Goal: Ask a question

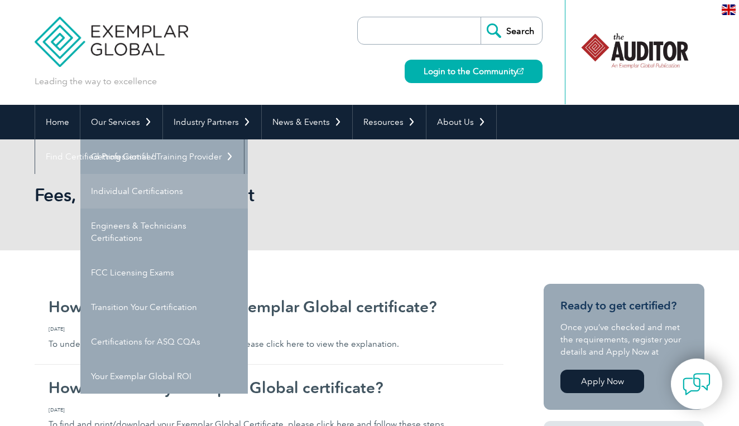
click at [135, 194] on link "Individual Certifications" at bounding box center [163, 191] width 167 height 35
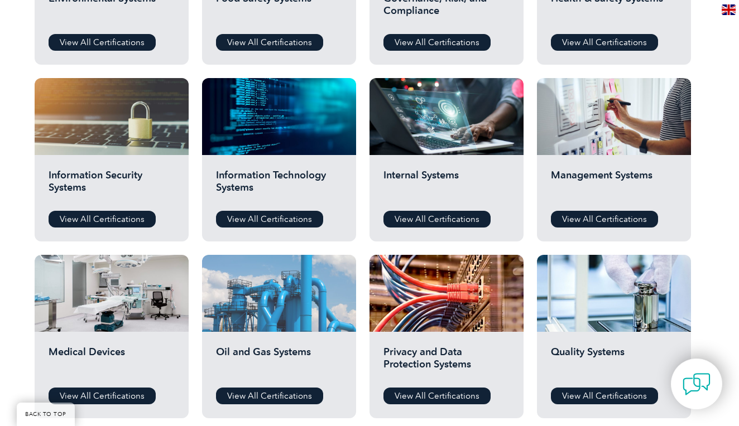
scroll to position [519, 0]
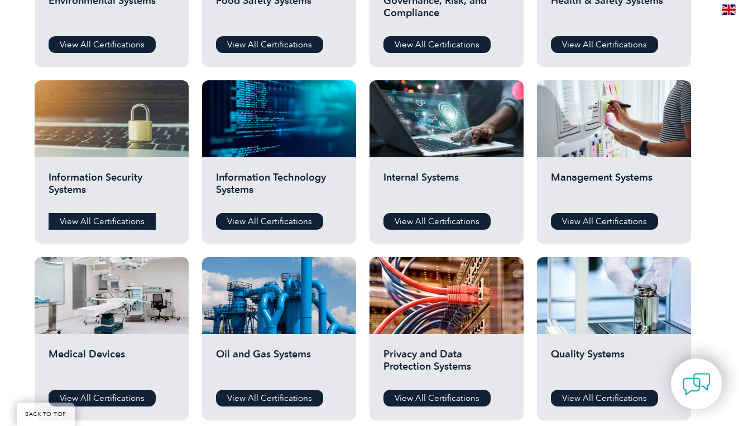
click at [108, 219] on link "View All Certifications" at bounding box center [102, 221] width 107 height 17
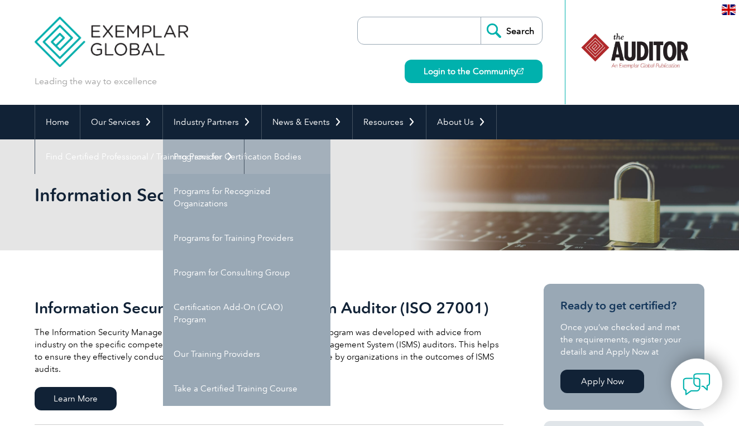
click at [208, 160] on link "Programs for Certification Bodies" at bounding box center [246, 156] width 167 height 35
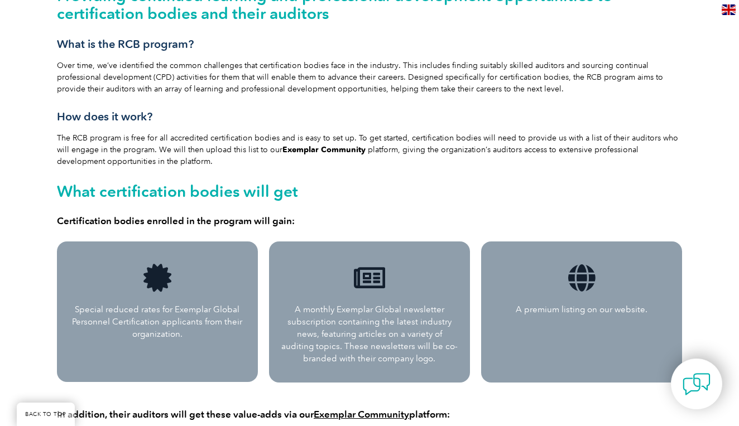
scroll to position [333, 0]
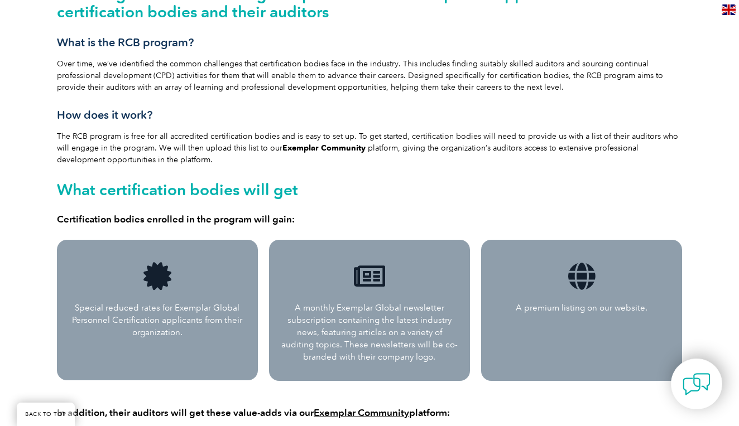
click at [155, 317] on p "Special reduced rates for Exemplar Global Personnel Certification applicants fr…" at bounding box center [157, 320] width 179 height 37
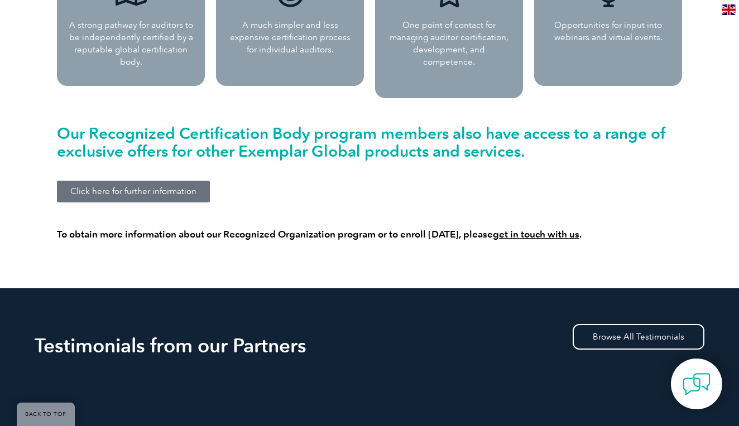
scroll to position [1138, 0]
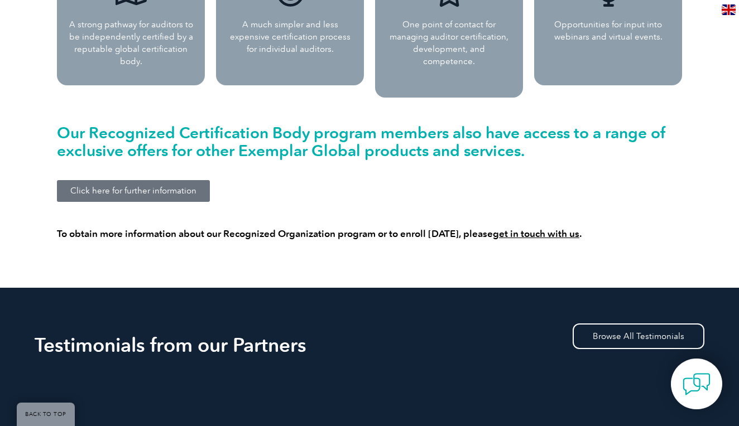
click at [159, 186] on link "Click here for further information" at bounding box center [133, 191] width 153 height 22
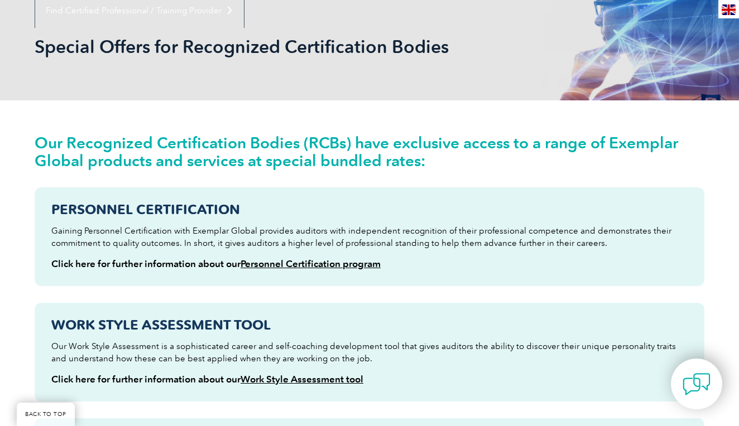
scroll to position [147, 0]
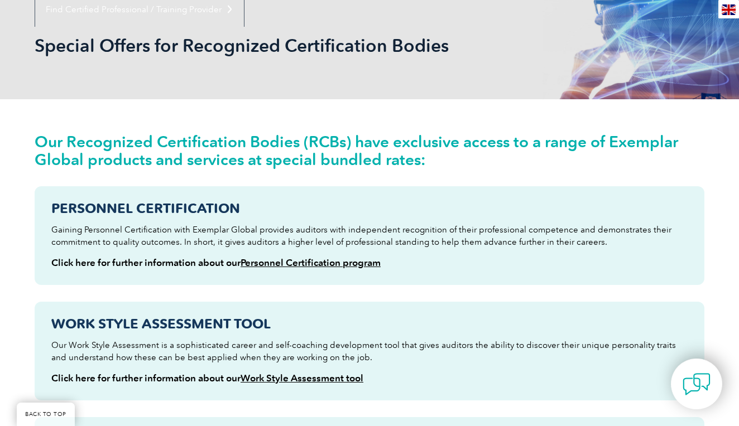
click at [307, 262] on link "Personnel Certification program" at bounding box center [310, 262] width 140 height 11
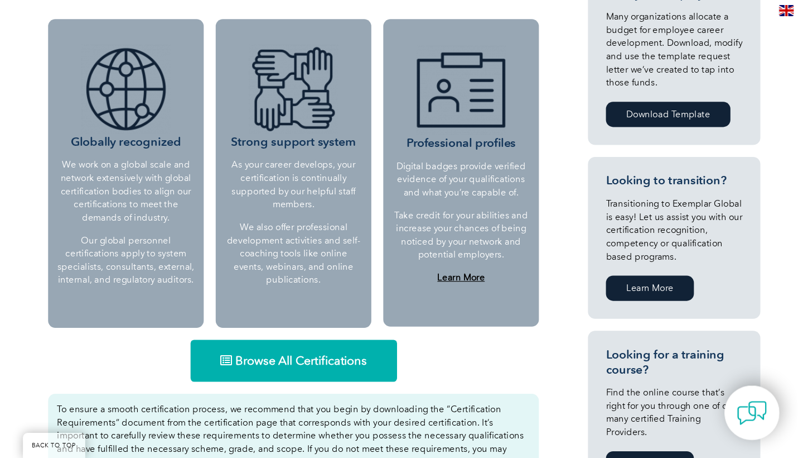
scroll to position [466, 0]
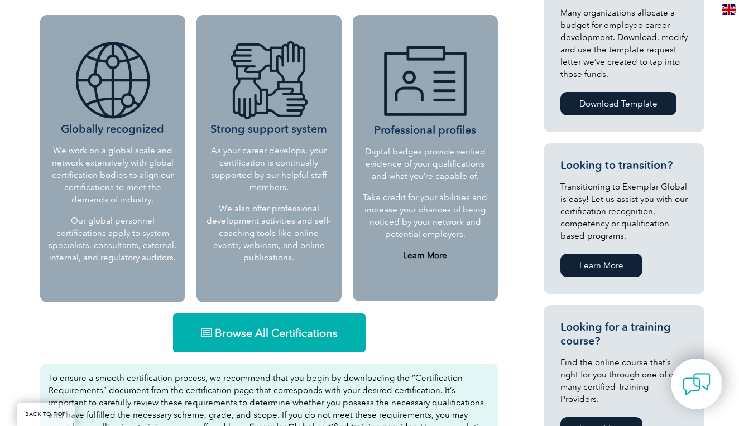
click at [302, 338] on span "Browse All Certifications" at bounding box center [276, 333] width 123 height 11
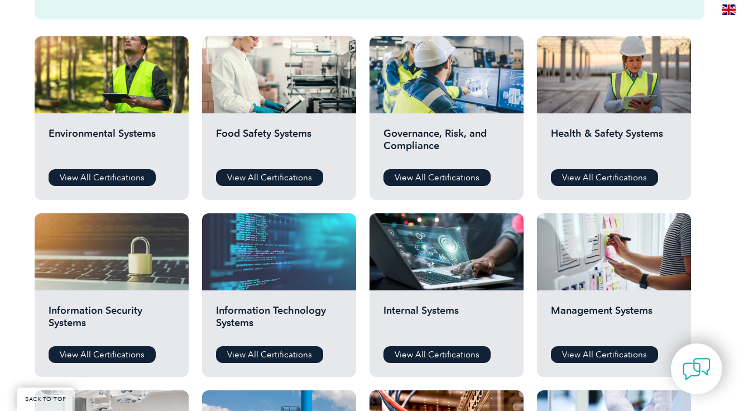
scroll to position [393, 0]
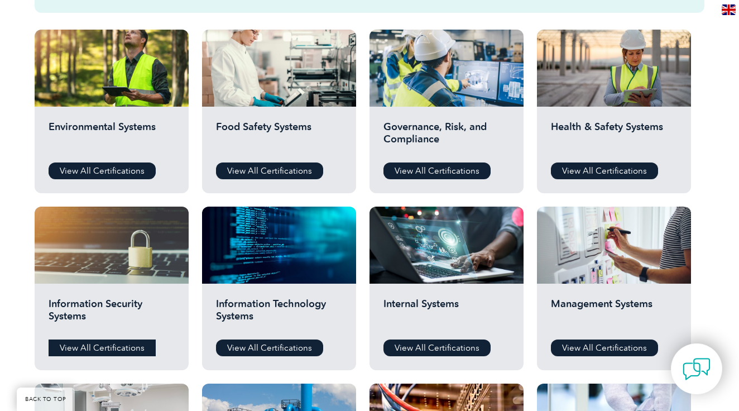
click at [106, 345] on link "View All Certifications" at bounding box center [102, 347] width 107 height 17
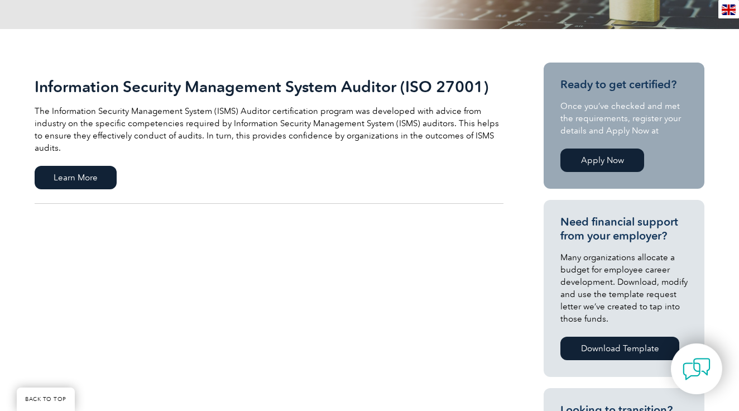
scroll to position [246, 0]
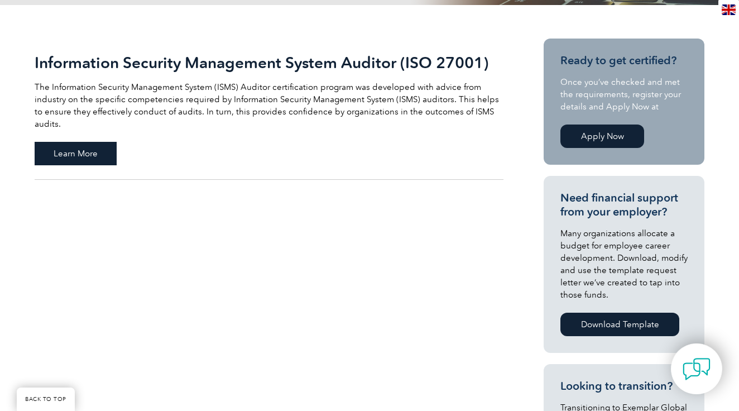
click at [74, 142] on span "Learn More" at bounding box center [76, 153] width 82 height 23
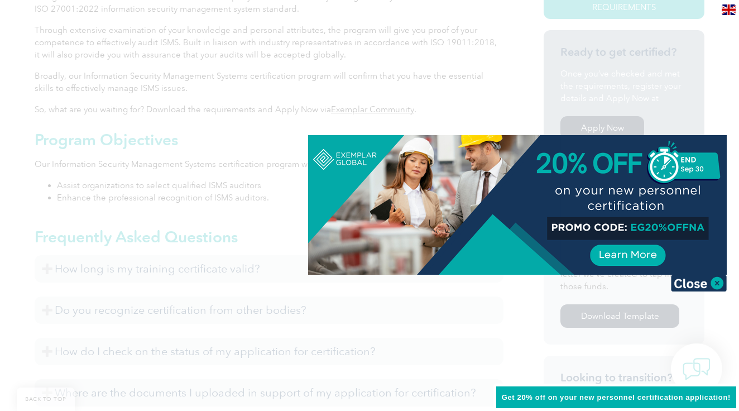
scroll to position [353, 0]
click at [466, 89] on div at bounding box center [369, 205] width 739 height 411
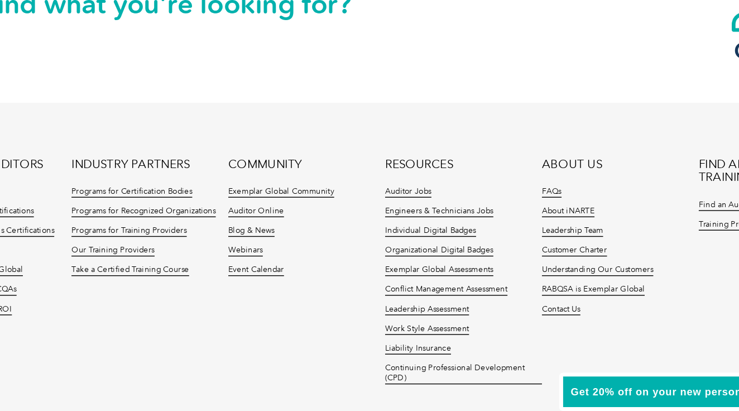
scroll to position [1396, 0]
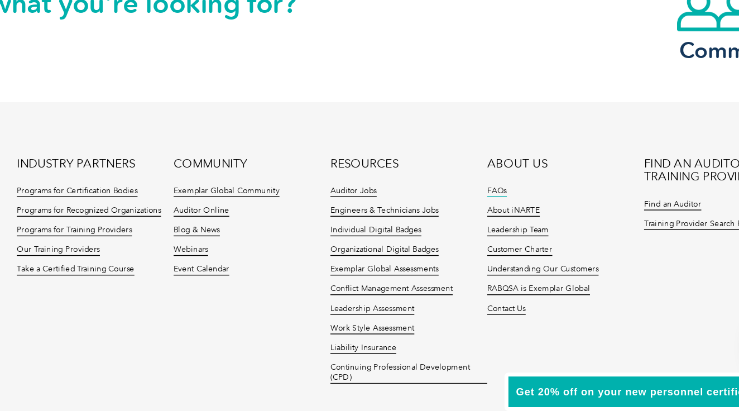
click at [481, 251] on link "FAQs" at bounding box center [488, 255] width 14 height 8
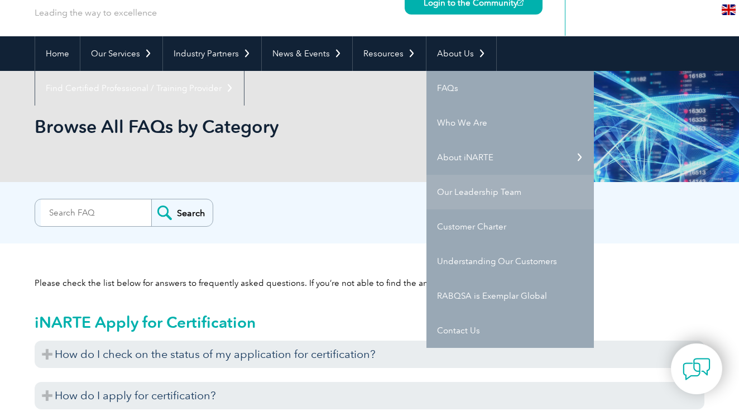
scroll to position [70, 0]
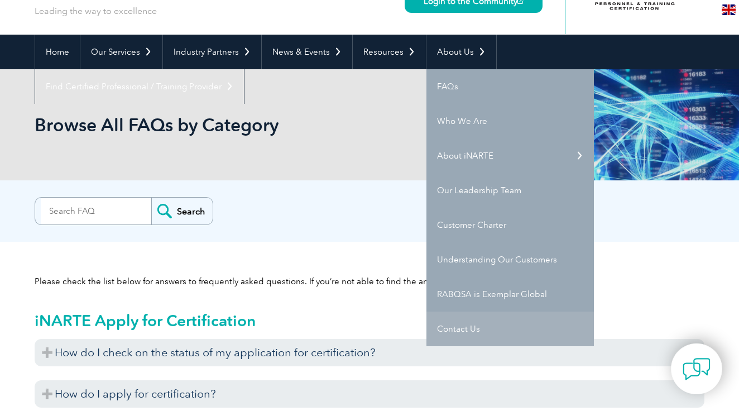
click at [454, 328] on link "Contact Us" at bounding box center [509, 328] width 167 height 35
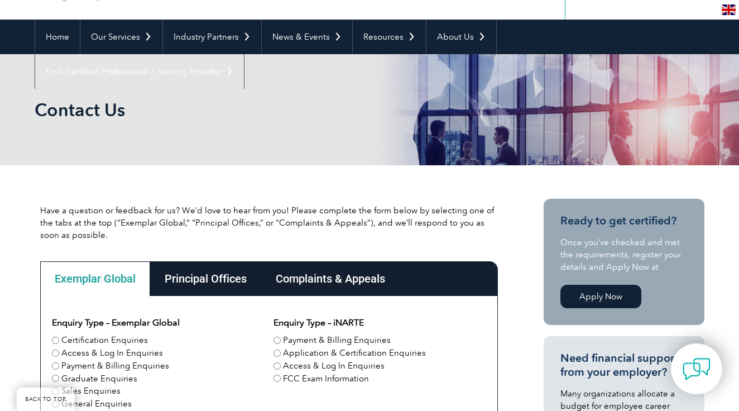
scroll to position [223, 0]
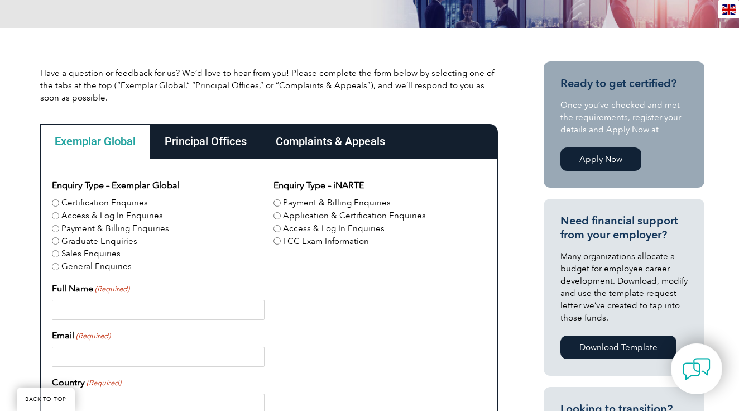
click at [56, 201] on input "Certification Enquiries" at bounding box center [55, 202] width 7 height 7
radio input "true"
type input "[PERSON_NAME]"
type input "[GEOGRAPHIC_DATA]"
type input "[EMAIL_ADDRESS][DOMAIN_NAME]"
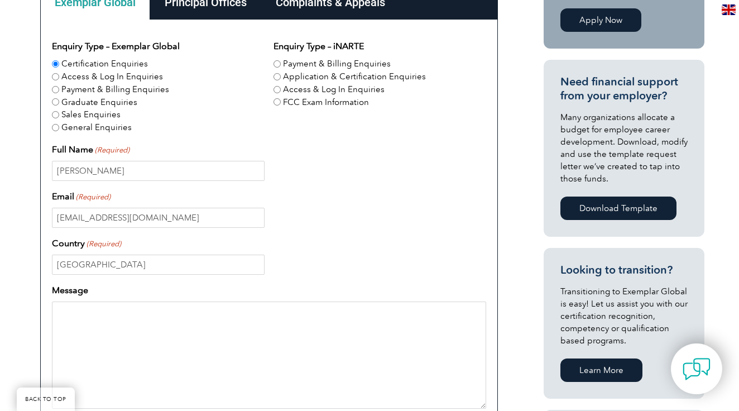
scroll to position [364, 0]
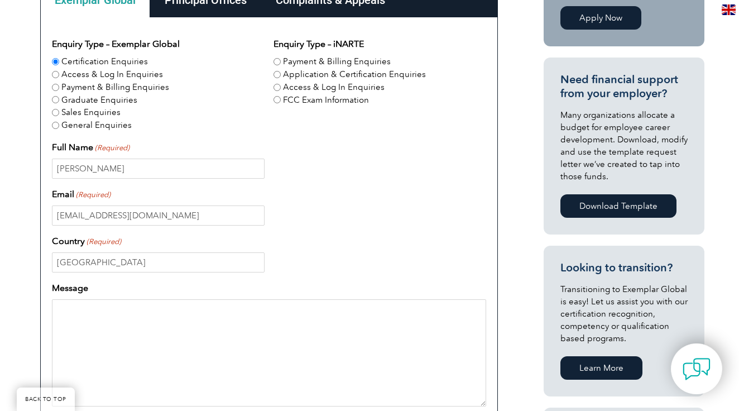
click at [95, 327] on textarea "Message" at bounding box center [269, 352] width 434 height 107
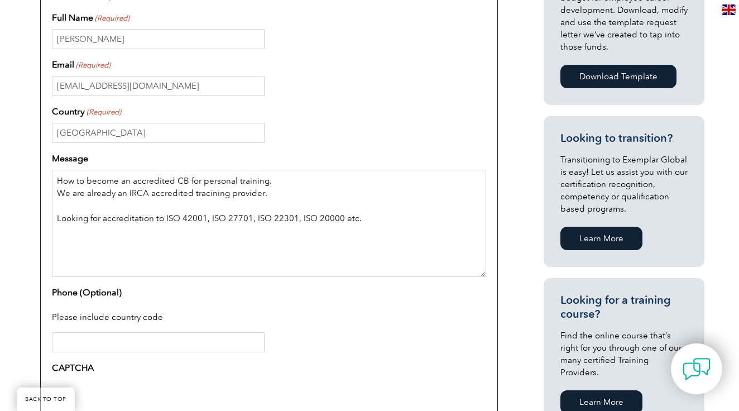
scroll to position [547, 0]
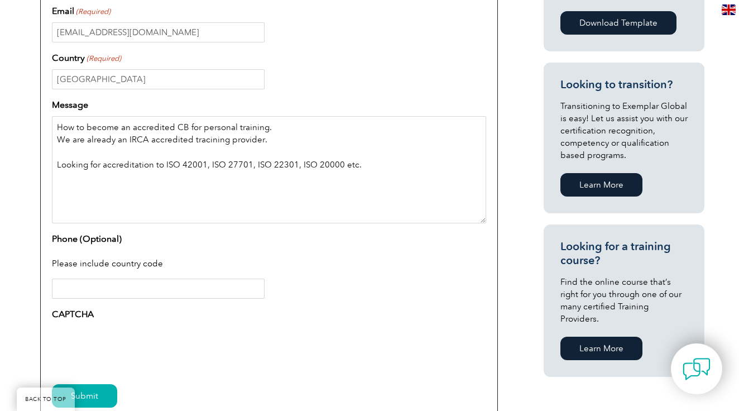
type textarea "How to become an accredited CB for personal training. We are already an IRCA ac…"
click at [103, 287] on input "Phone (Optional)" at bounding box center [158, 288] width 213 height 20
type input "+91 9824057671"
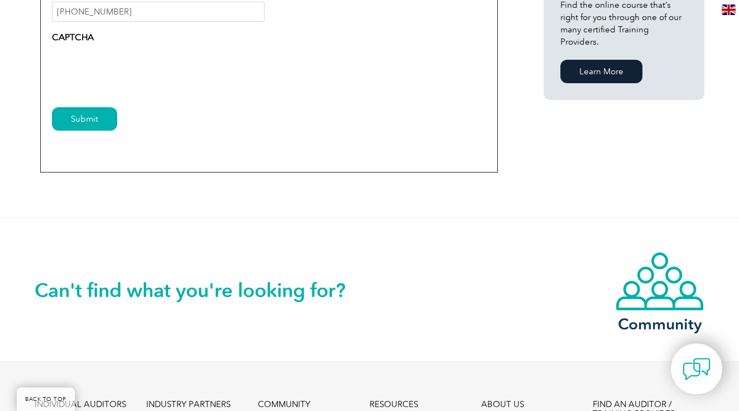
scroll to position [3, 0]
click at [85, 119] on input "Submit" at bounding box center [84, 118] width 65 height 23
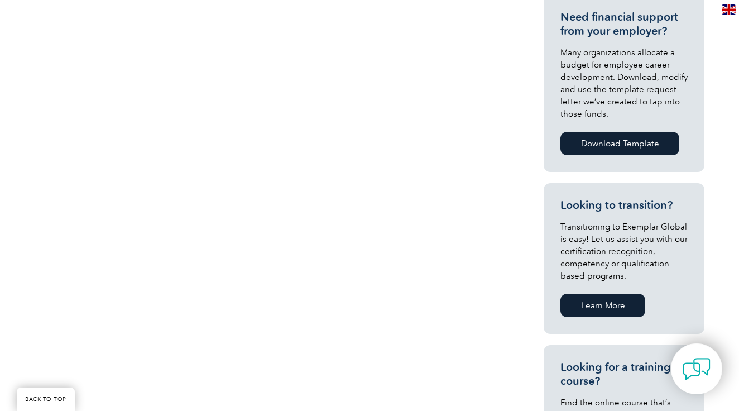
scroll to position [438, 0]
